Goal: Find specific page/section: Find specific page/section

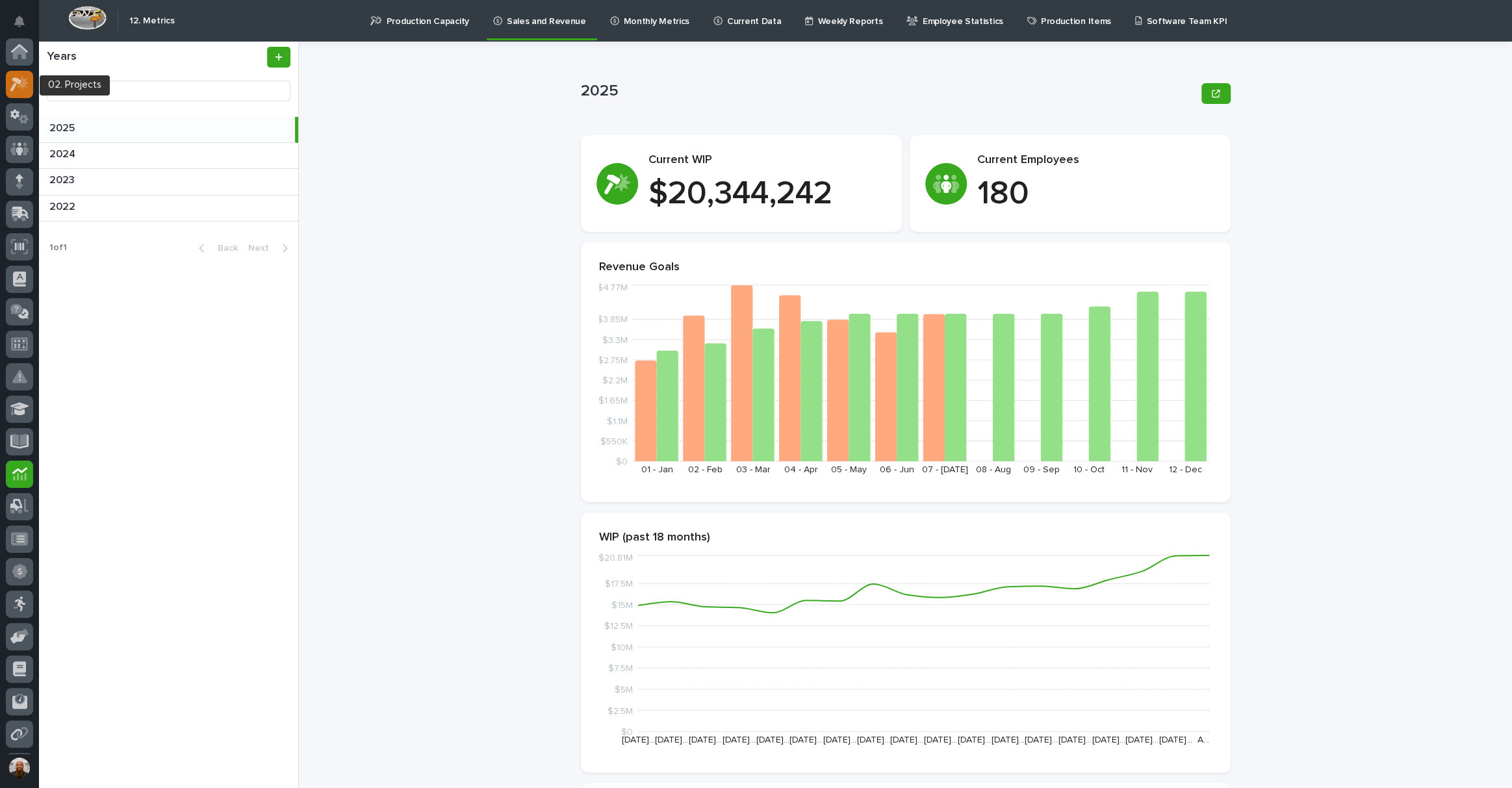
click at [9, 81] on div at bounding box center [20, 85] width 27 height 27
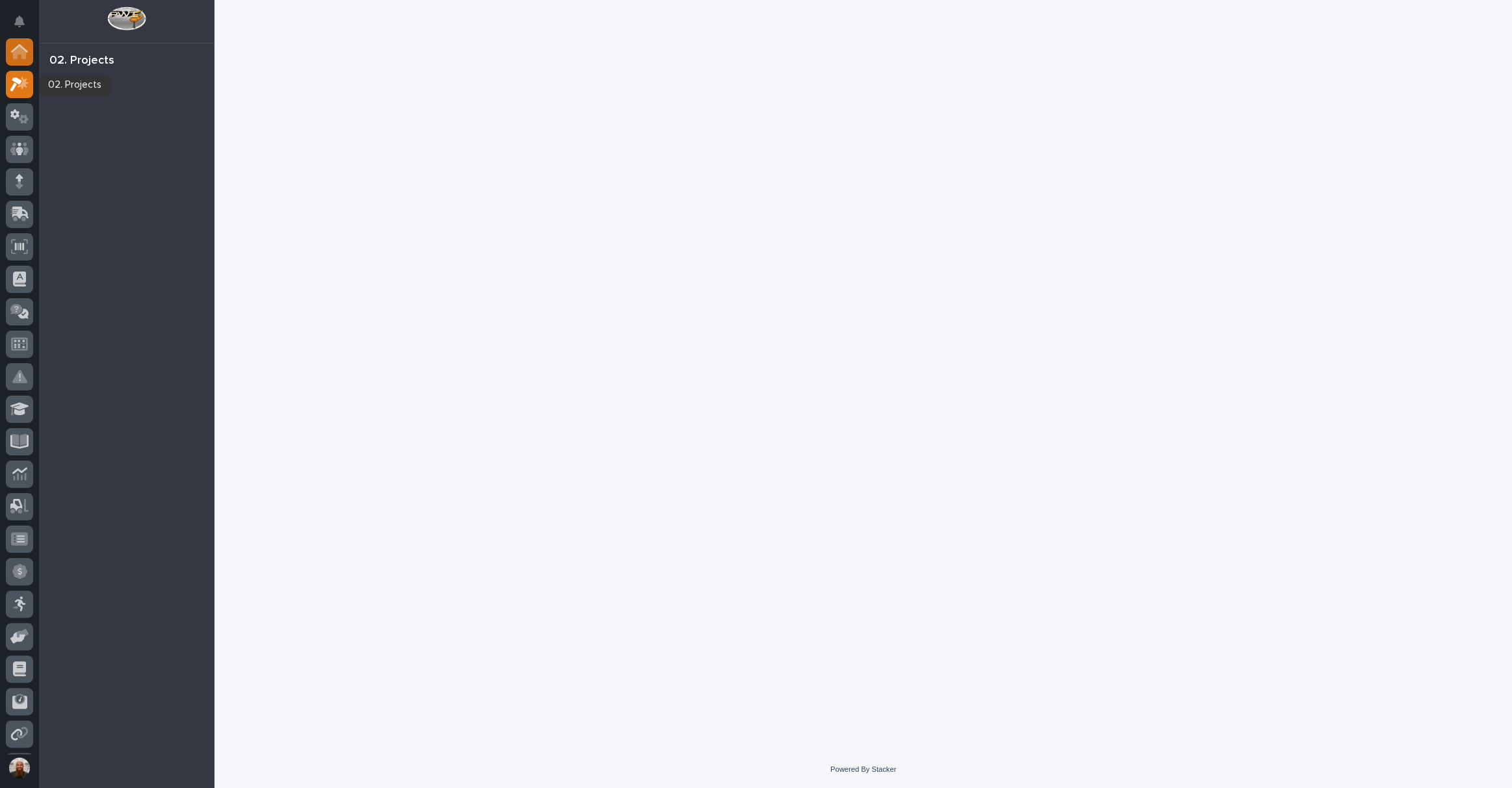
click at [23, 52] on icon at bounding box center [19, 52] width 13 height 13
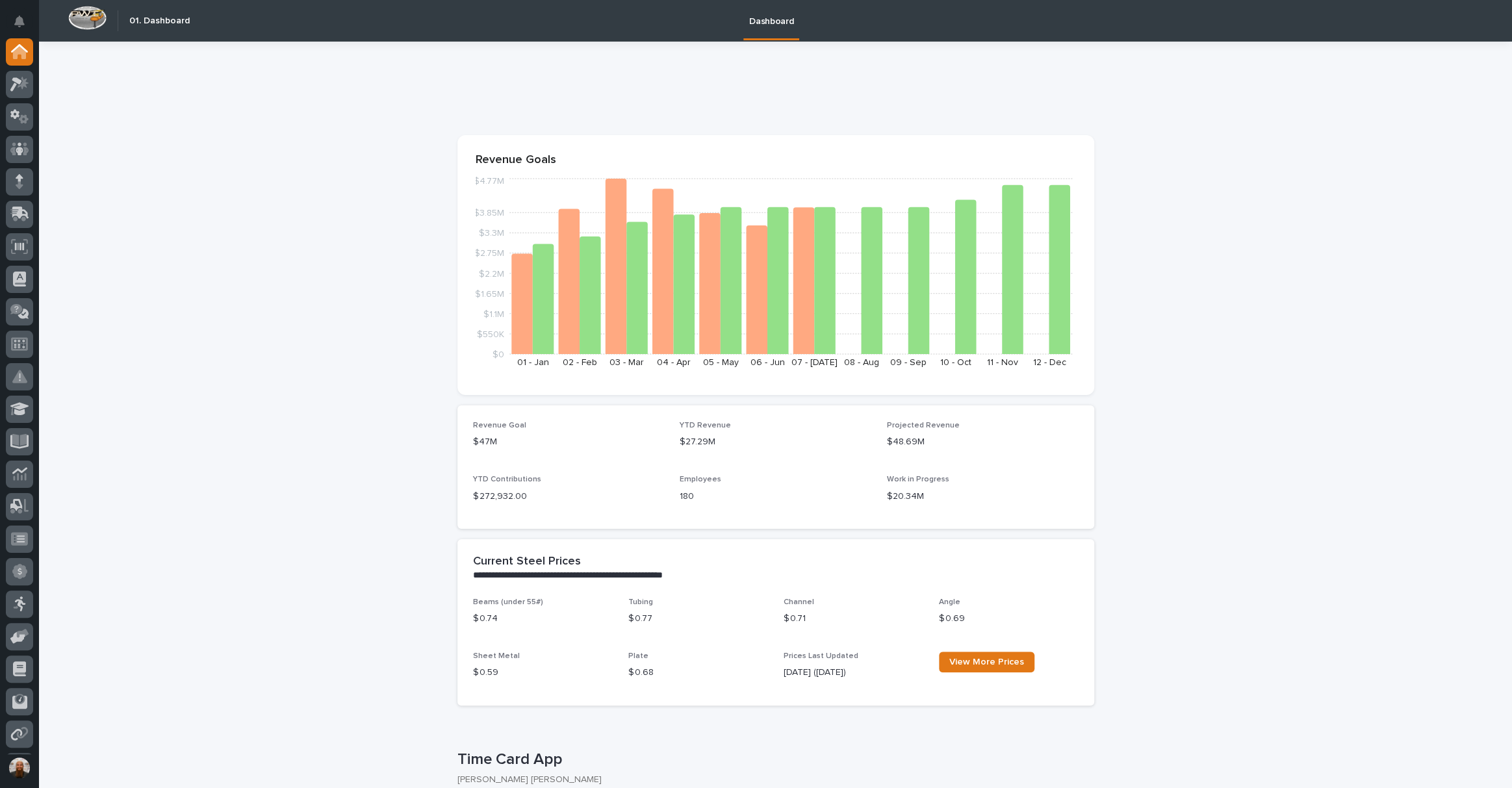
drag, startPoint x: 181, startPoint y: 318, endPoint x: 177, endPoint y: 268, distance: 50.2
drag, startPoint x: 1240, startPoint y: 278, endPoint x: 1195, endPoint y: 240, distance: 58.9
